Goal: Transaction & Acquisition: Book appointment/travel/reservation

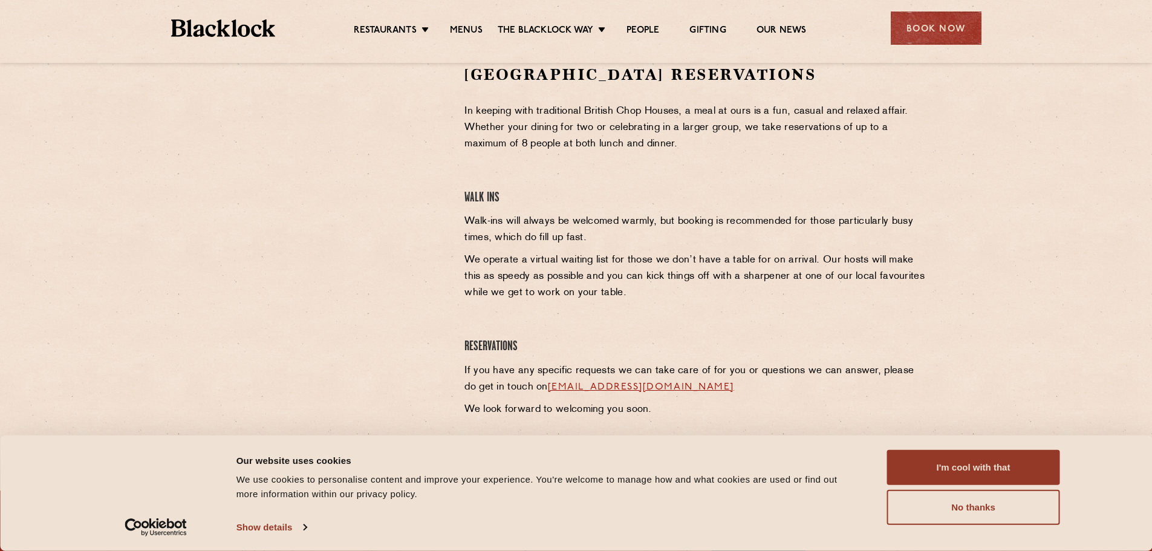
scroll to position [423, 0]
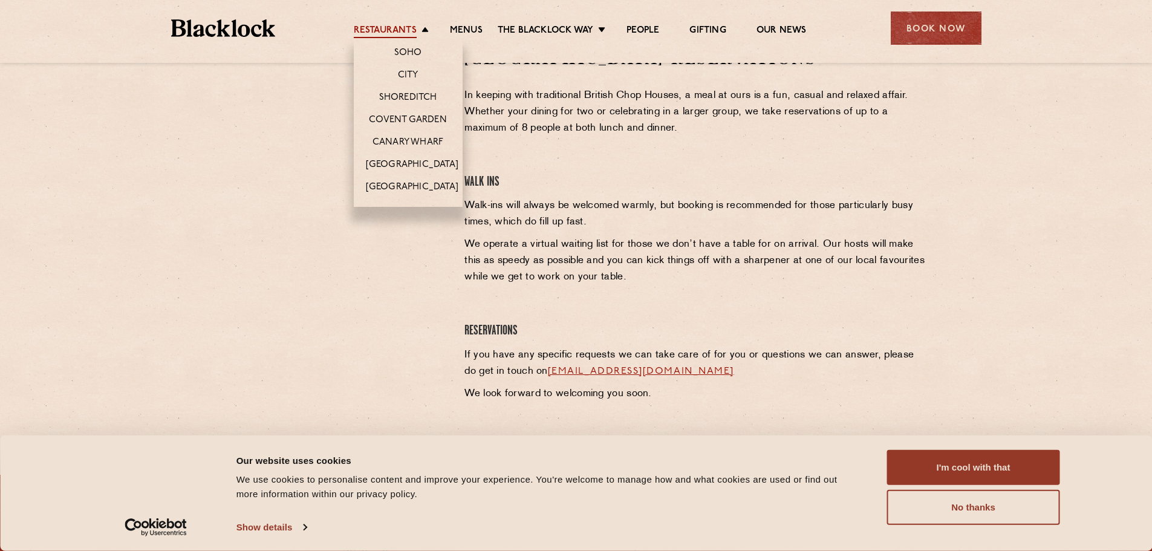
click at [414, 28] on link "Restaurants" at bounding box center [385, 31] width 63 height 13
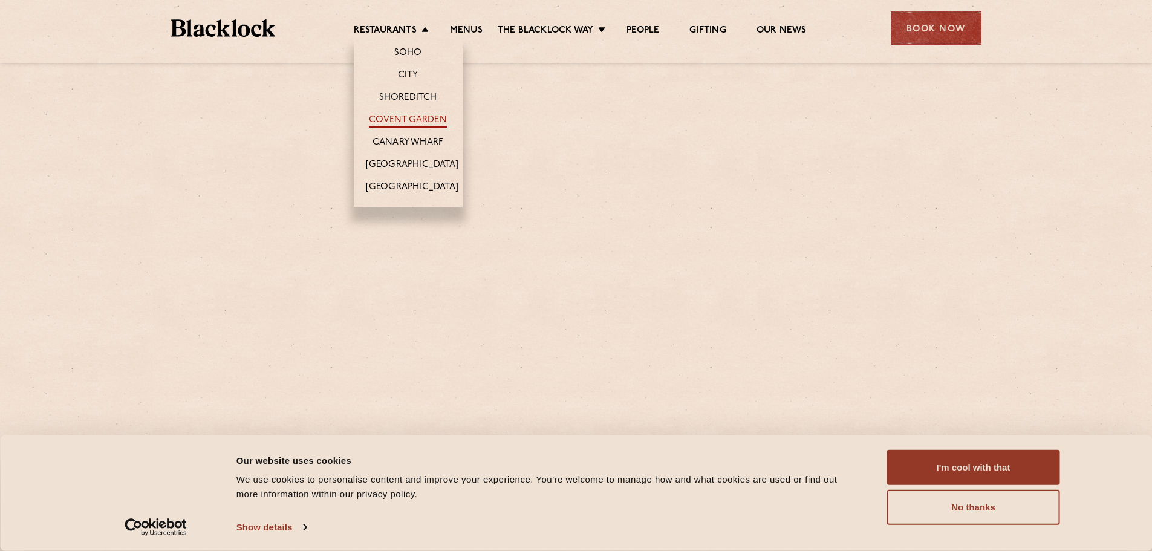
click at [431, 114] on link "Covent Garden" at bounding box center [408, 120] width 78 height 13
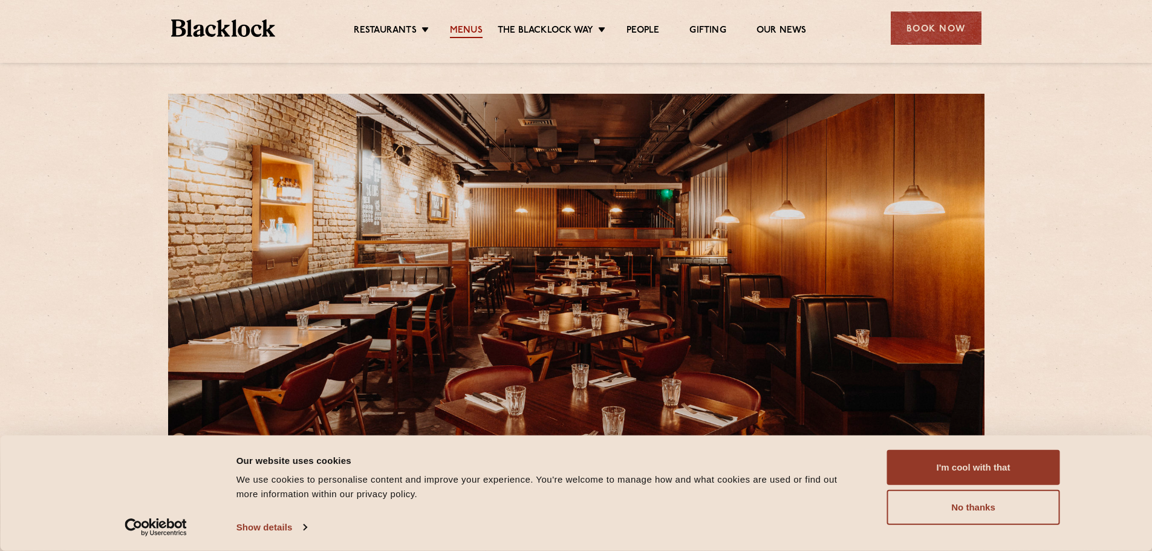
click at [469, 31] on link "Menus" at bounding box center [466, 31] width 33 height 13
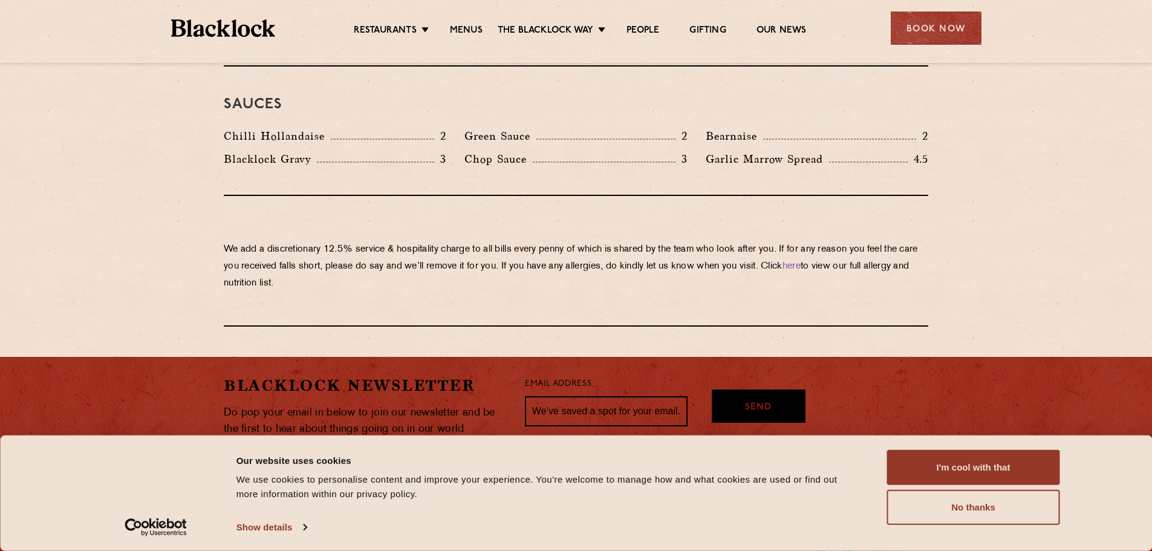
scroll to position [2056, 0]
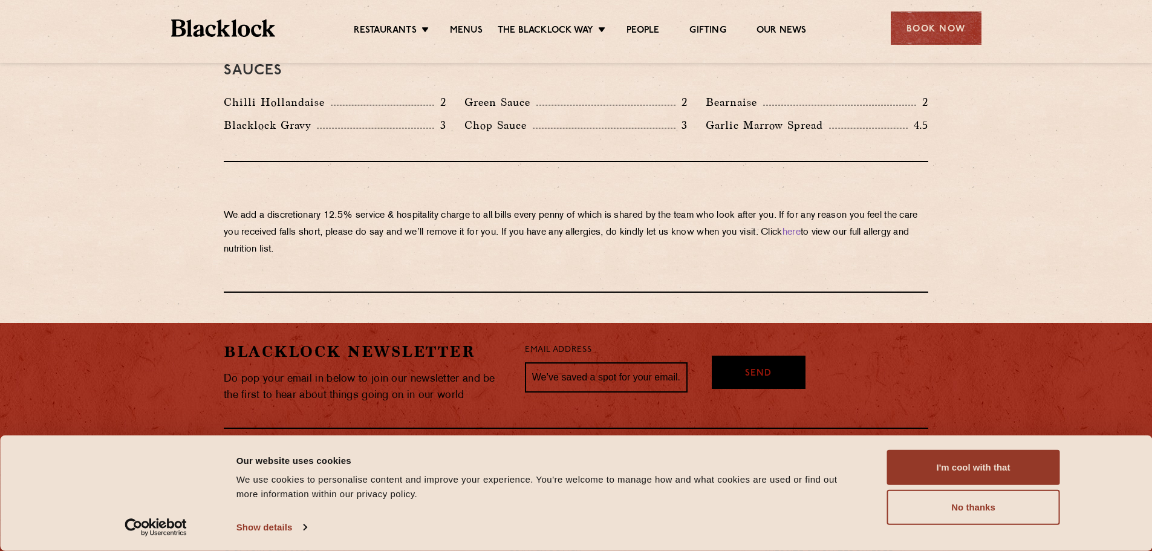
click at [936, 16] on div "Book Now" at bounding box center [936, 27] width 91 height 33
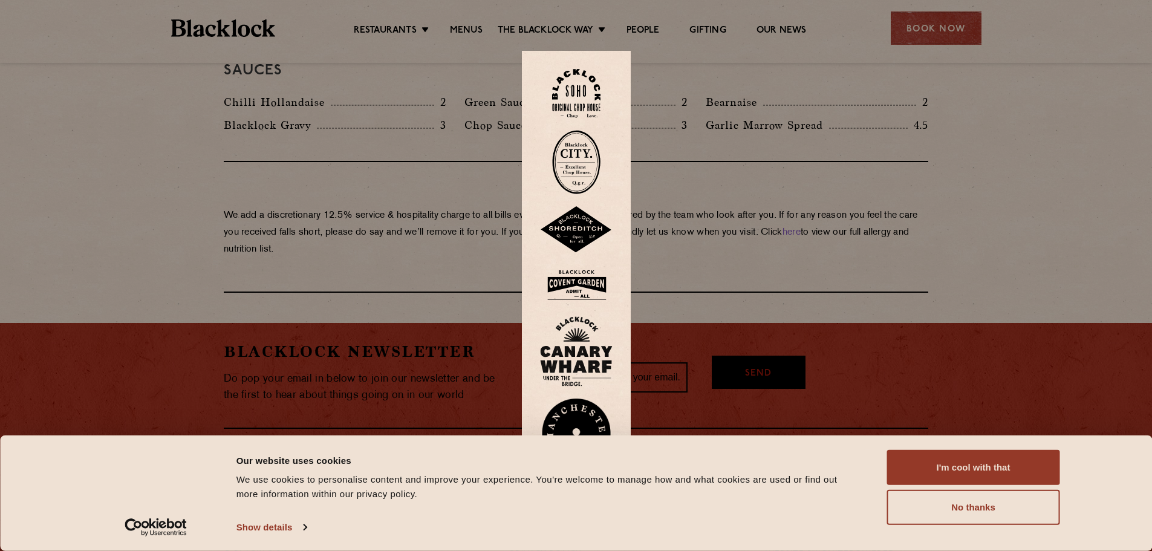
scroll to position [2057, 0]
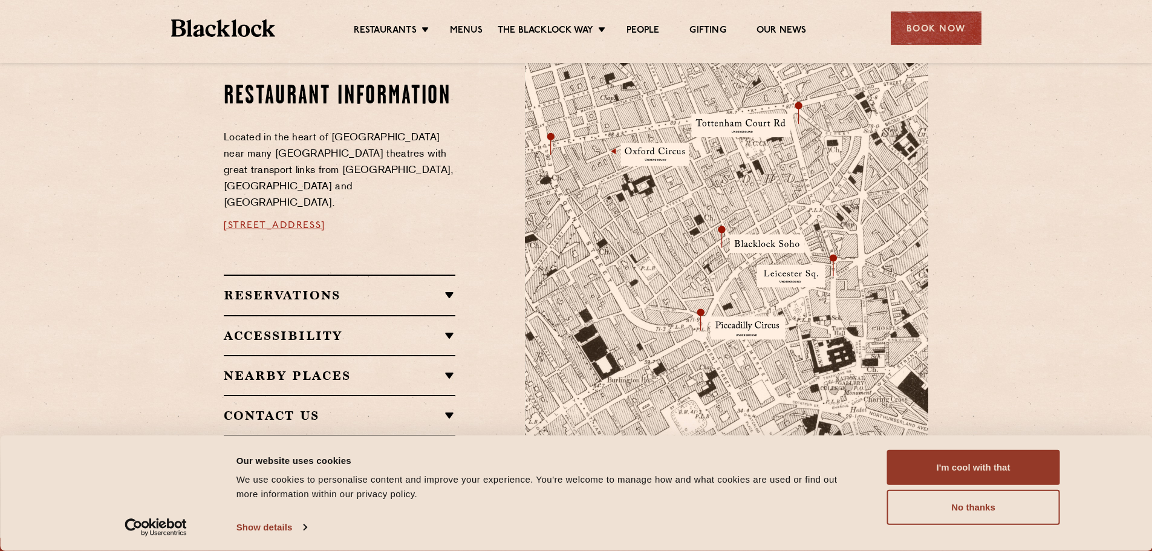
scroll to position [726, 0]
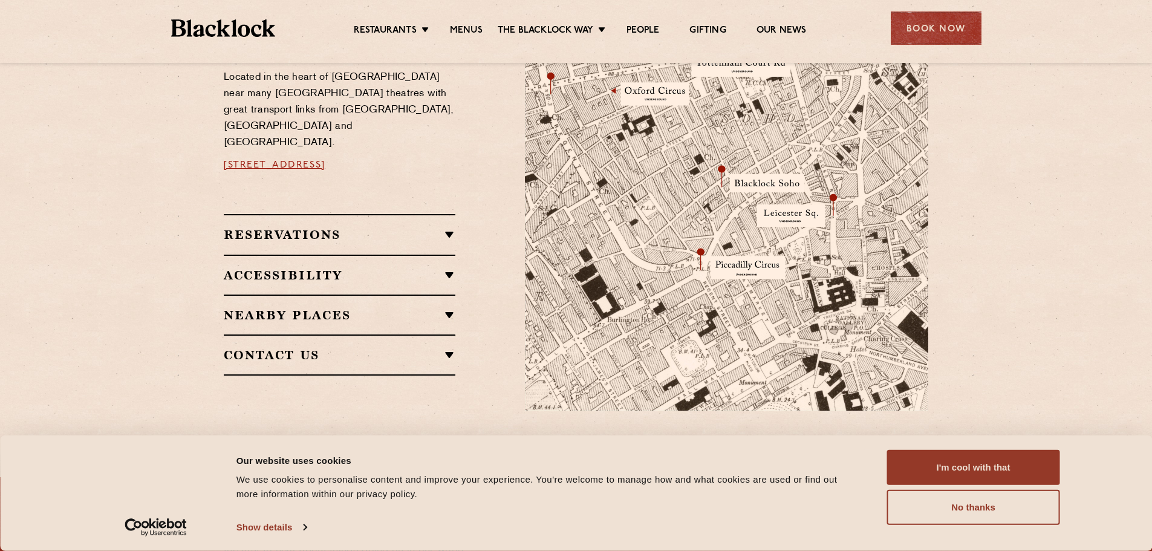
click at [435, 227] on h2 "Reservations" at bounding box center [340, 234] width 232 height 15
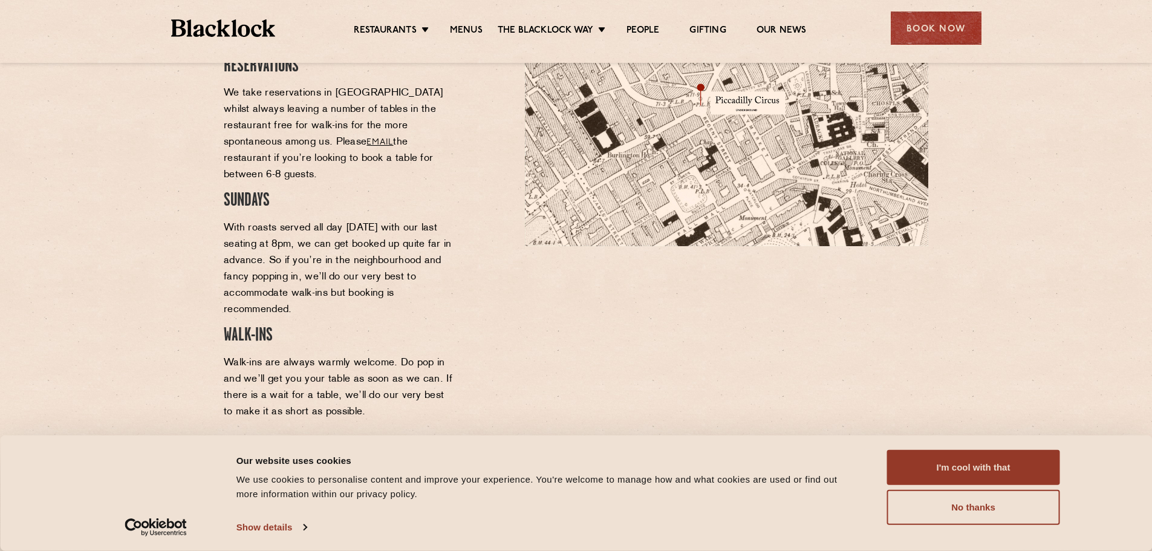
scroll to position [907, 0]
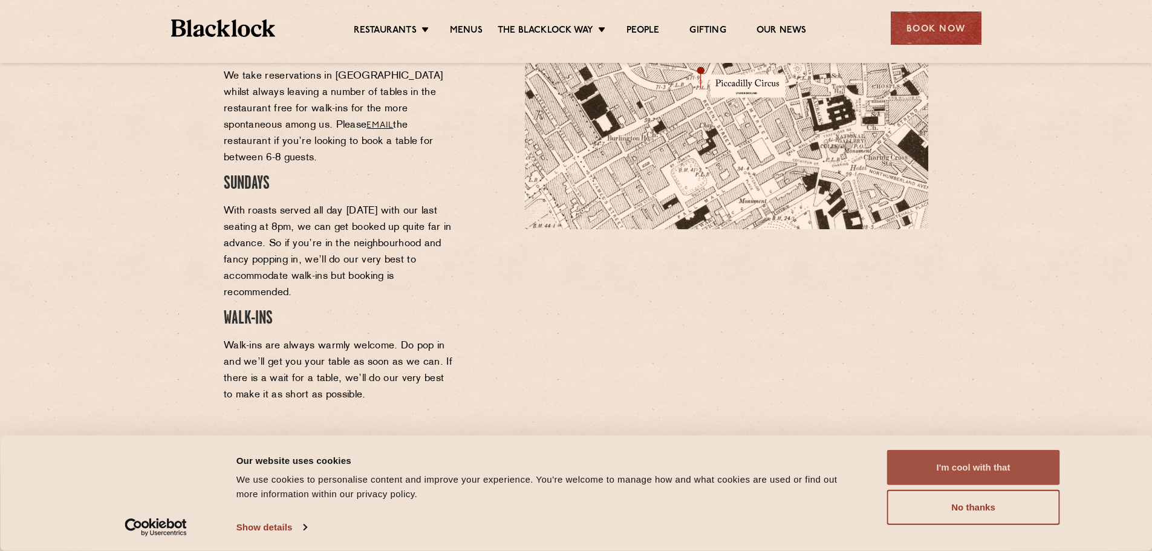
click at [971, 466] on button "I'm cool with that" at bounding box center [973, 467] width 173 height 35
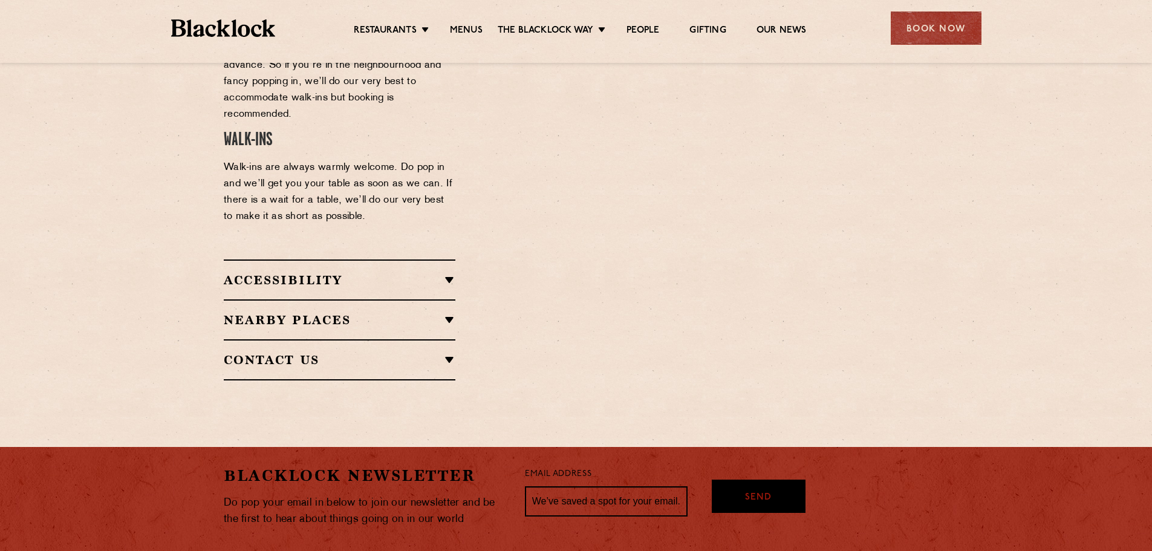
scroll to position [847, 0]
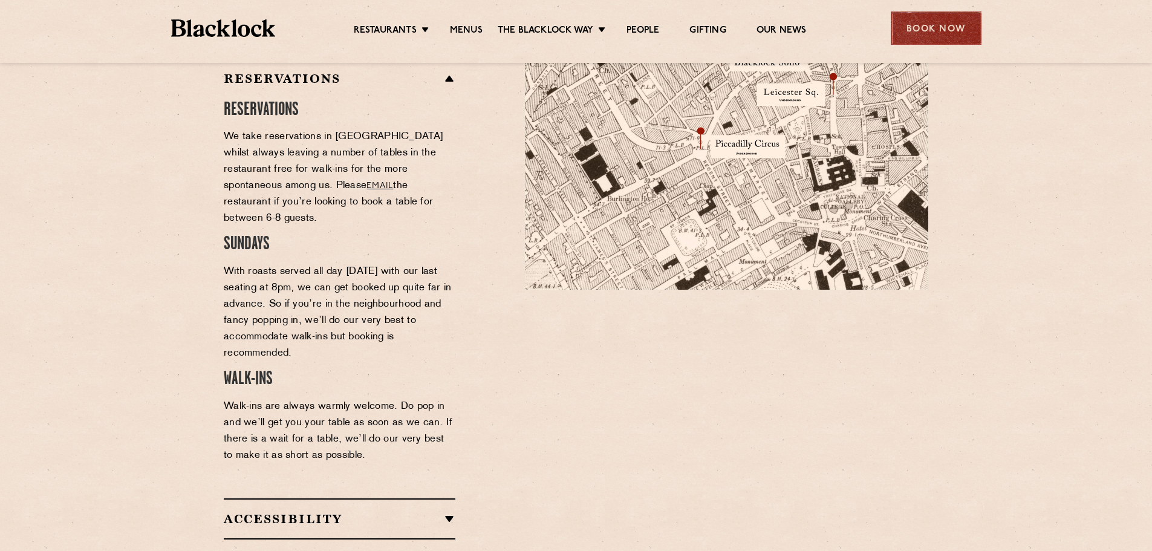
click at [931, 36] on div "Book Now" at bounding box center [936, 27] width 91 height 33
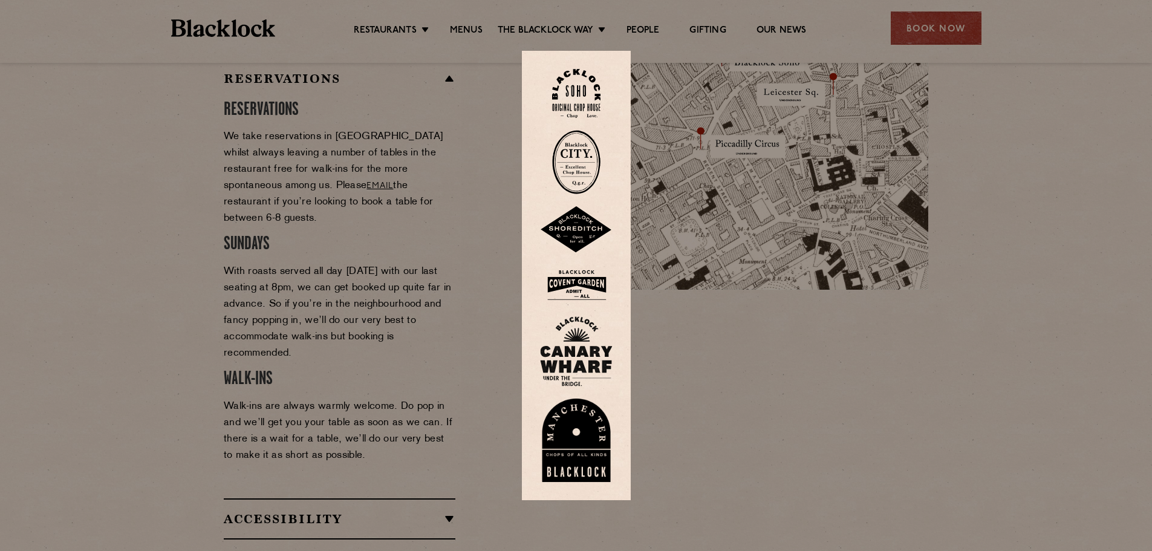
click at [585, 97] on img at bounding box center [576, 93] width 48 height 49
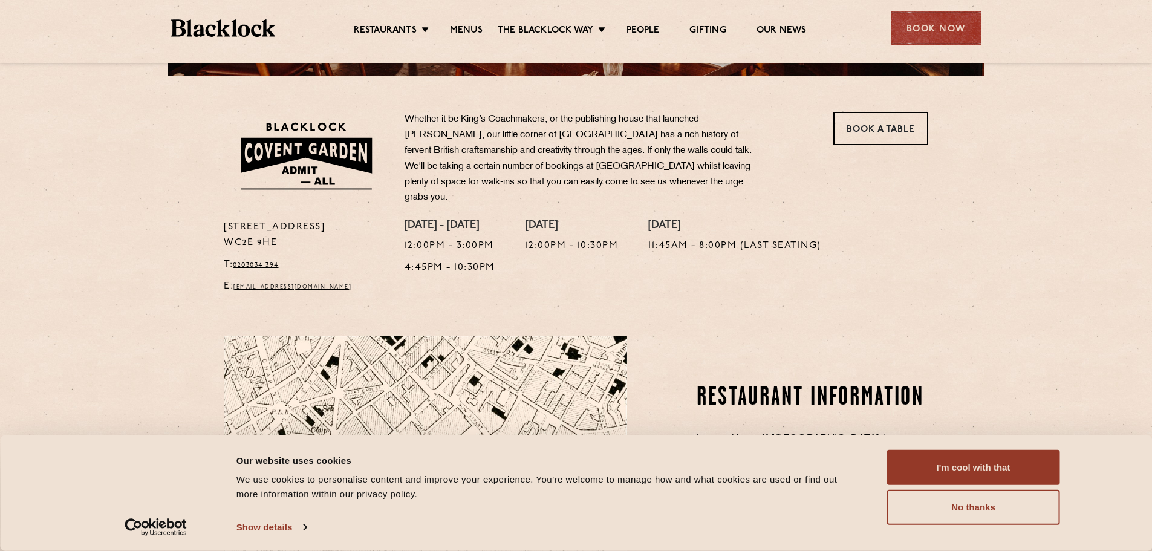
scroll to position [363, 0]
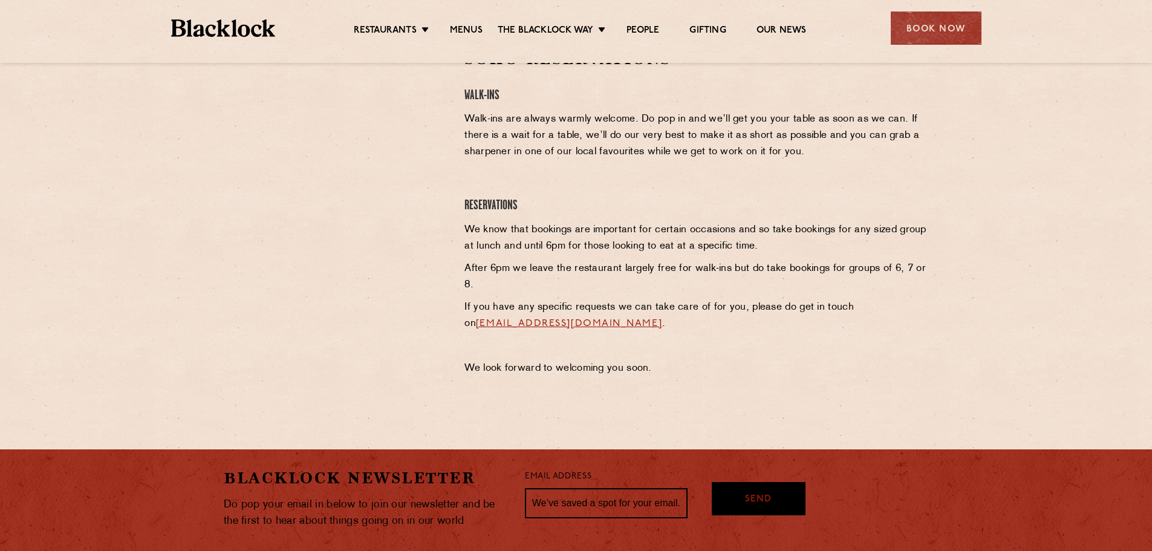
scroll to position [363, 0]
